Goal: Find specific page/section: Find specific page/section

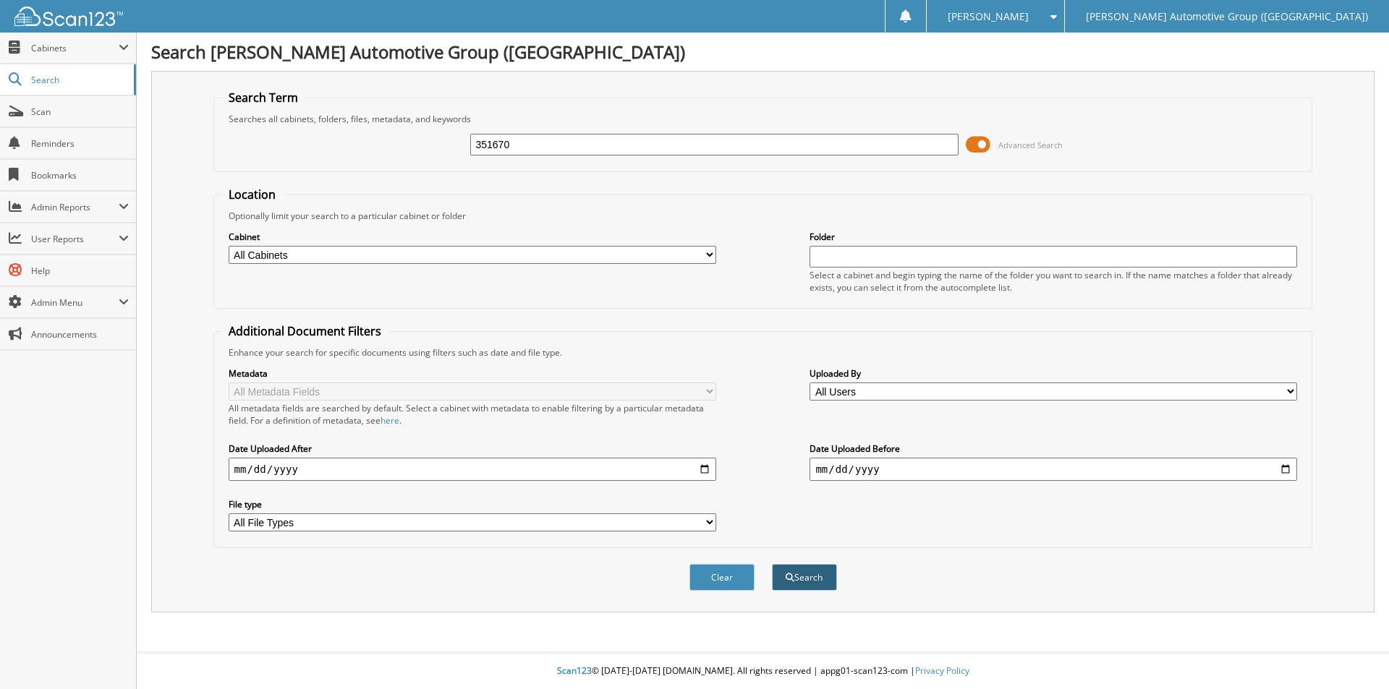
type input "351670"
click at [803, 579] on button "Search" at bounding box center [804, 577] width 65 height 27
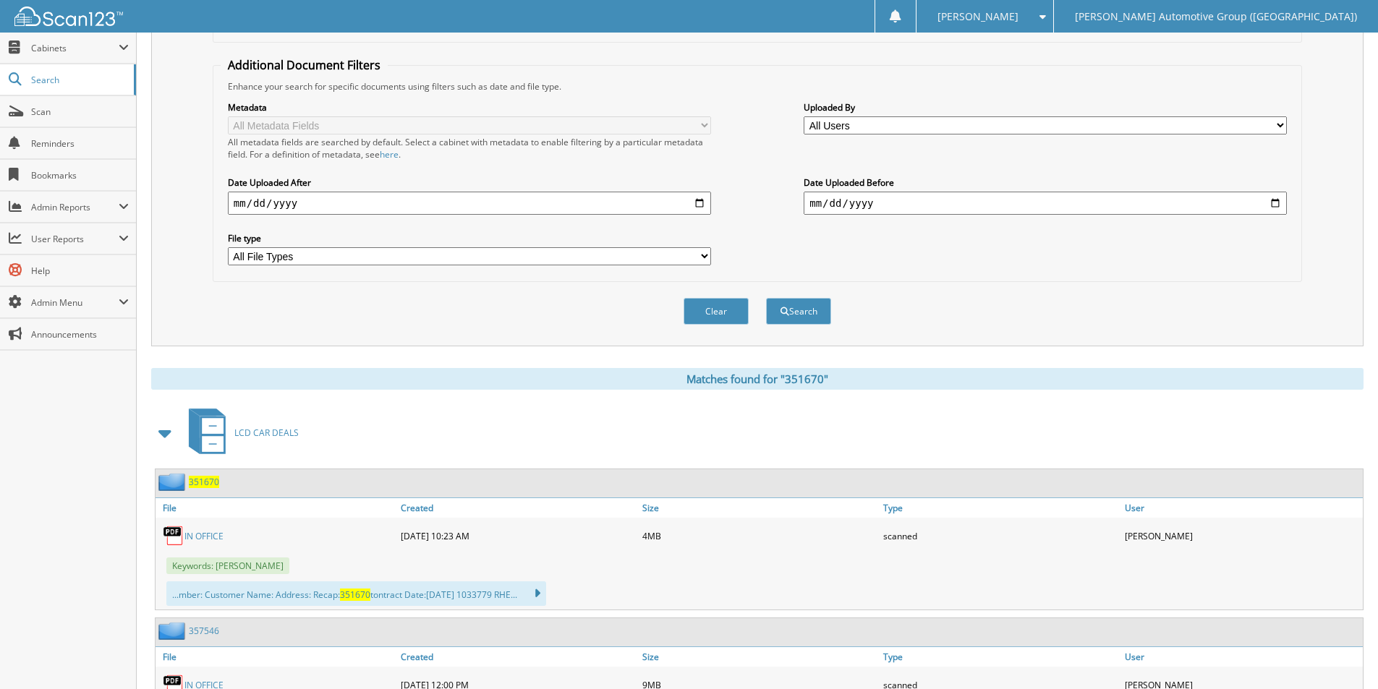
scroll to position [289, 0]
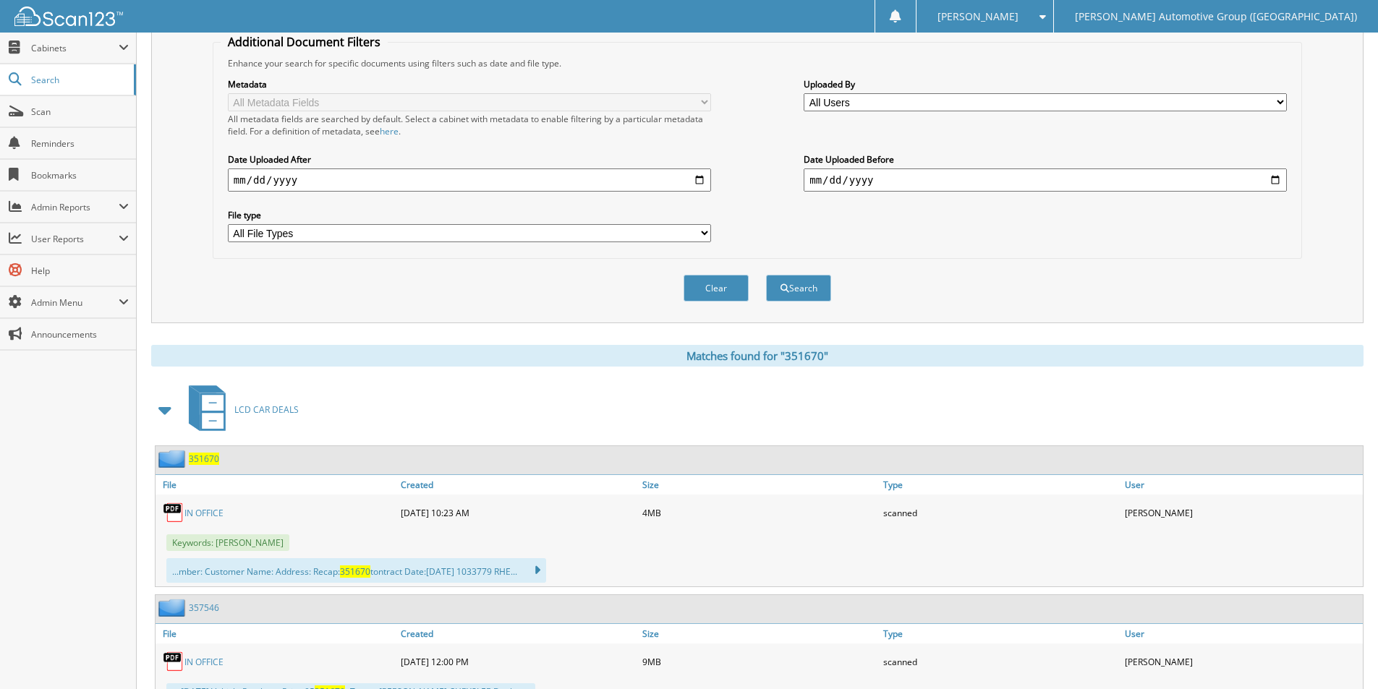
click at [212, 461] on span "351670" at bounding box center [204, 459] width 30 height 12
